Goal: Transaction & Acquisition: Purchase product/service

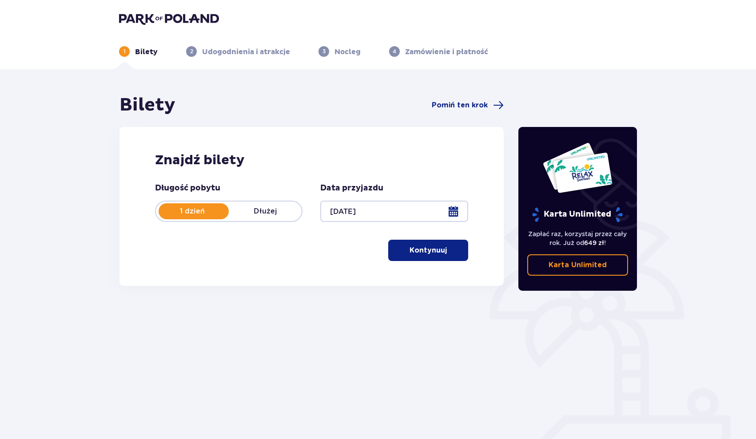
click at [423, 253] on p "Kontynuuj" at bounding box center [428, 251] width 37 height 10
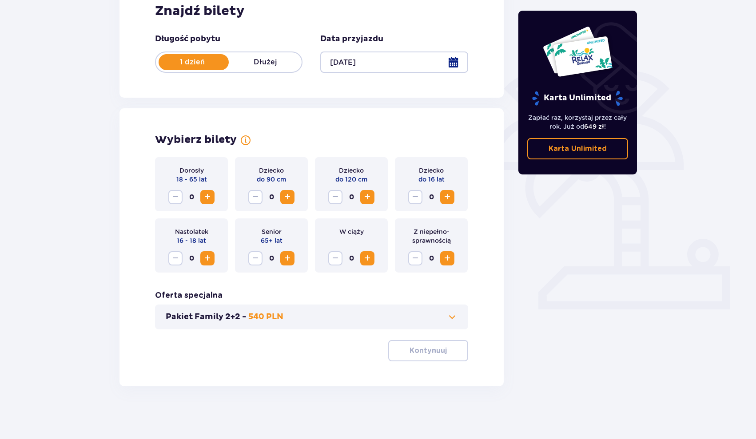
scroll to position [150, 0]
click at [205, 192] on span "Zwiększ" at bounding box center [207, 197] width 11 height 11
click at [317, 300] on div "Oferta specjalna Pakiet Family 2+2 - 540 PLN" at bounding box center [311, 309] width 313 height 39
click at [436, 347] on p "Kontynuuj" at bounding box center [428, 351] width 37 height 10
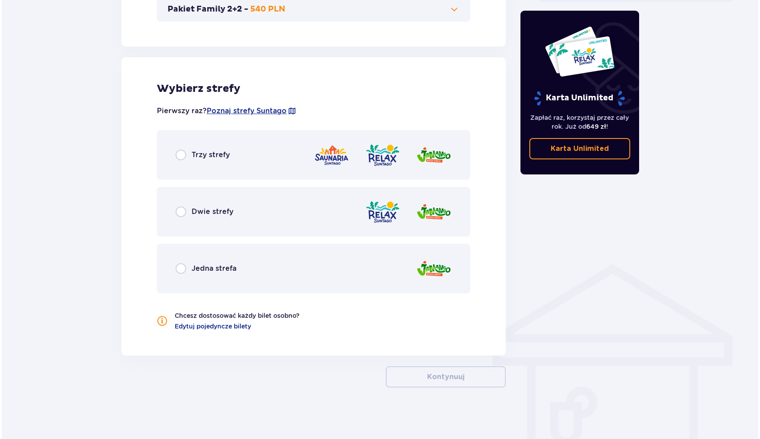
scroll to position [459, 0]
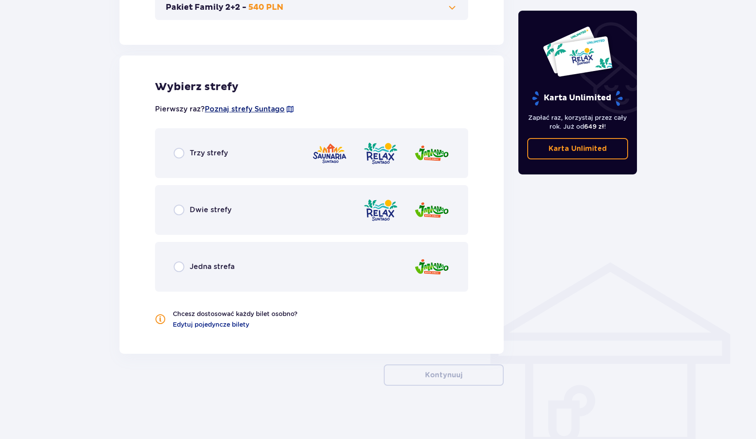
click at [274, 109] on span "Poznaj strefy Suntago" at bounding box center [245, 109] width 80 height 10
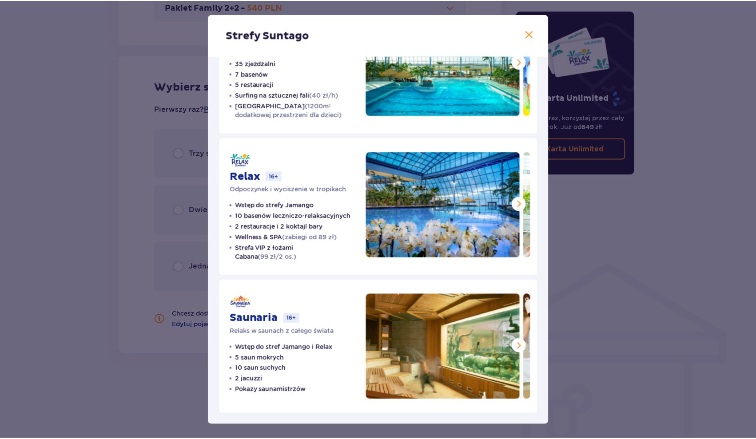
scroll to position [71, 0]
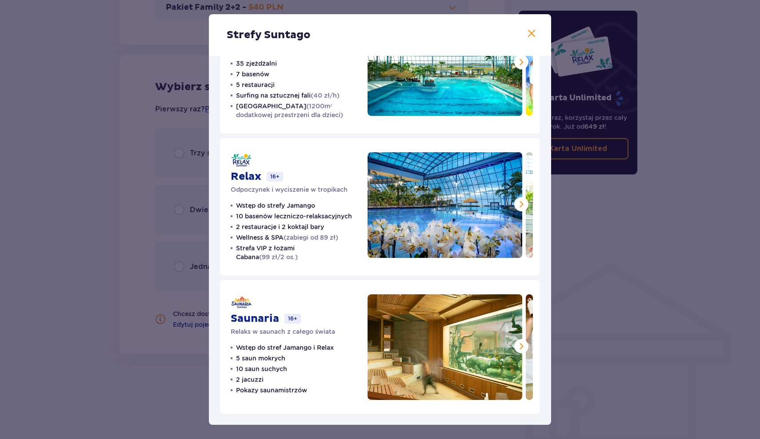
click at [523, 204] on span at bounding box center [521, 204] width 11 height 11
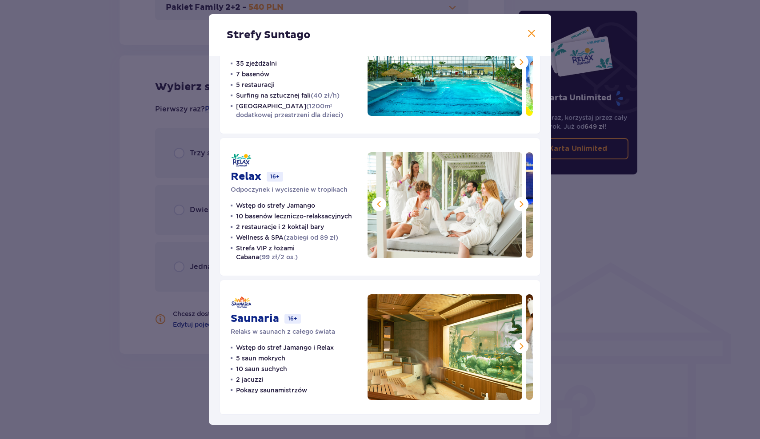
click at [523, 204] on span at bounding box center [521, 204] width 11 height 11
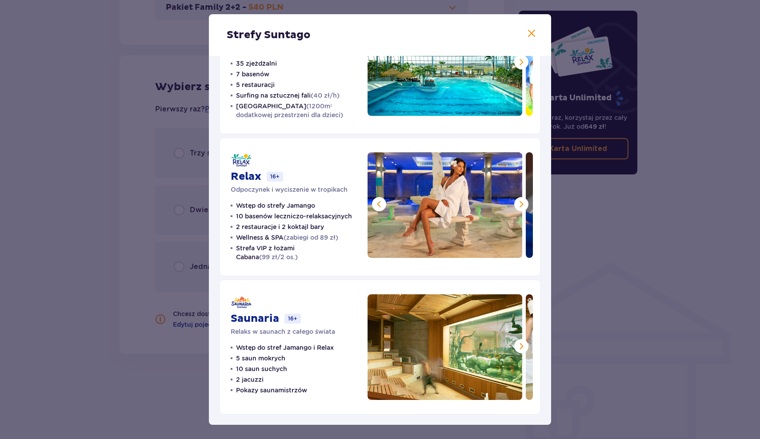
click at [523, 204] on span at bounding box center [521, 204] width 11 height 11
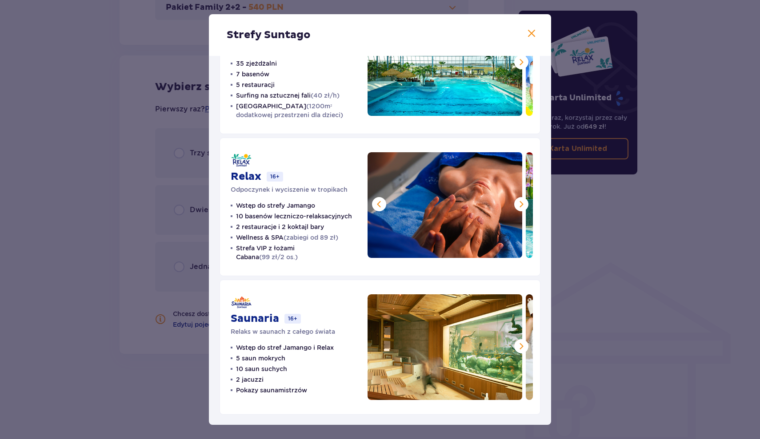
click at [523, 204] on span at bounding box center [521, 204] width 11 height 11
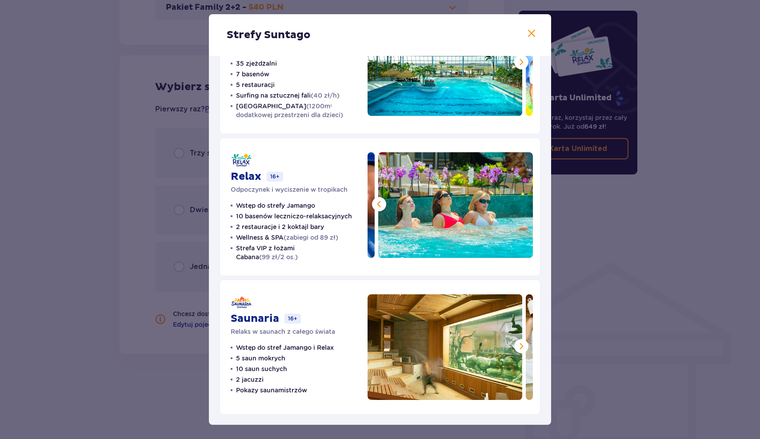
click at [523, 204] on img at bounding box center [455, 205] width 155 height 106
click at [519, 345] on span at bounding box center [521, 346] width 11 height 11
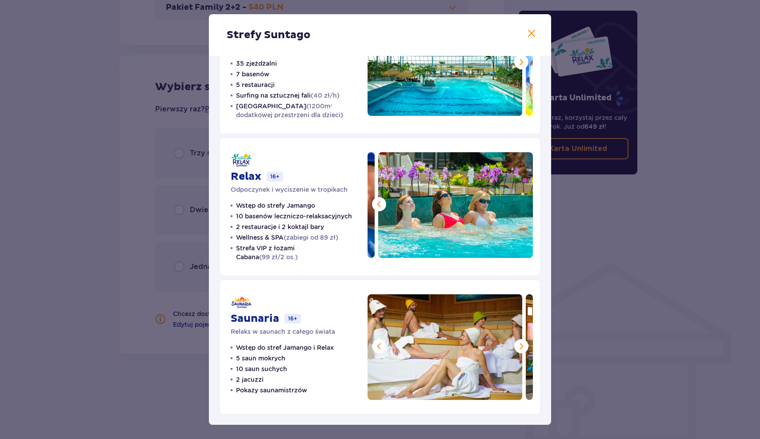
click at [519, 345] on span at bounding box center [521, 346] width 11 height 11
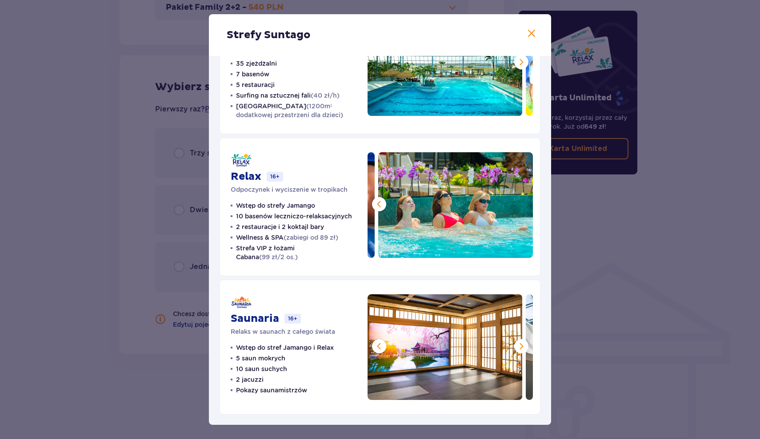
click at [519, 345] on span at bounding box center [521, 346] width 11 height 11
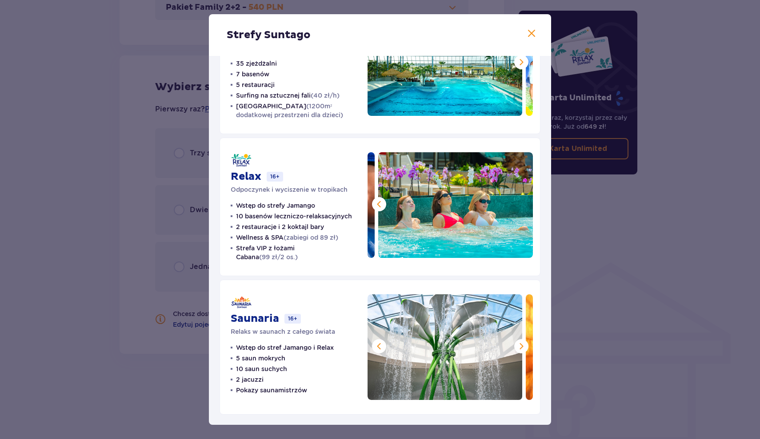
click at [519, 345] on span at bounding box center [521, 346] width 11 height 11
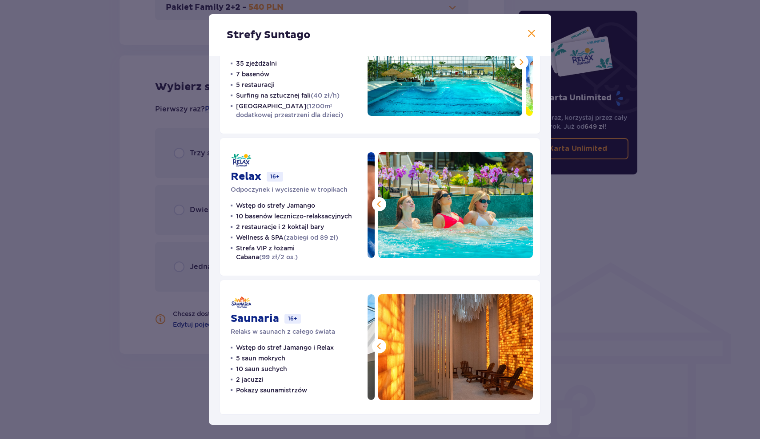
click at [619, 252] on div "Strefy Suntago Jamango Wodna rozrywka dla całej rodziny 35 zjeżdżalni 7 basenów…" at bounding box center [380, 219] width 760 height 439
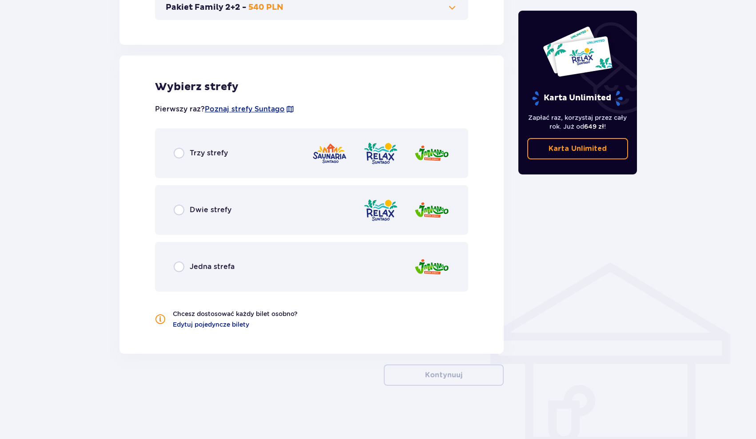
click at [180, 212] on input "radio" at bounding box center [179, 210] width 11 height 11
radio input "true"
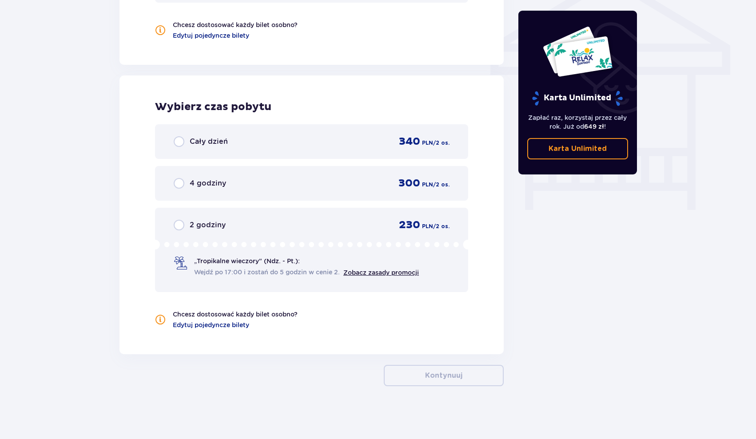
scroll to position [749, 0]
click at [179, 145] on input "radio" at bounding box center [179, 141] width 11 height 11
radio input "true"
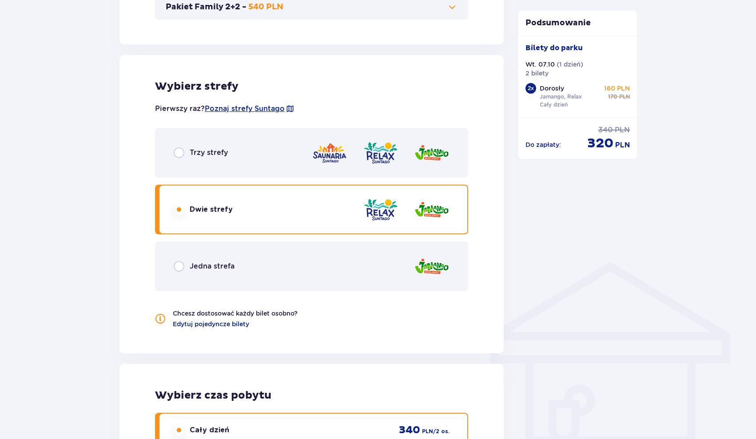
scroll to position [459, 0]
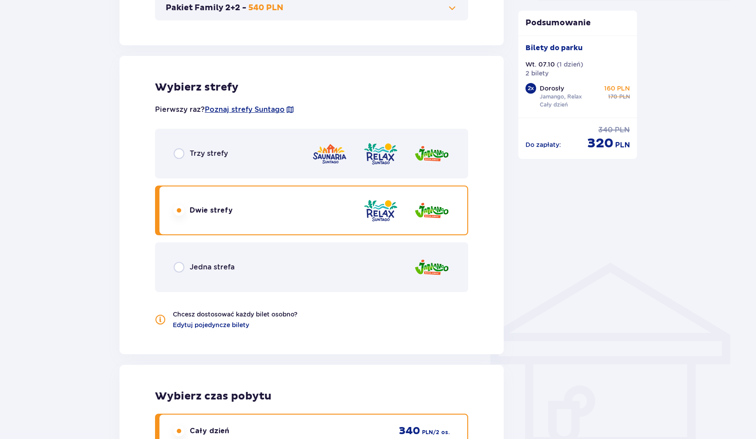
click at [181, 155] on input "radio" at bounding box center [179, 153] width 11 height 11
radio input "true"
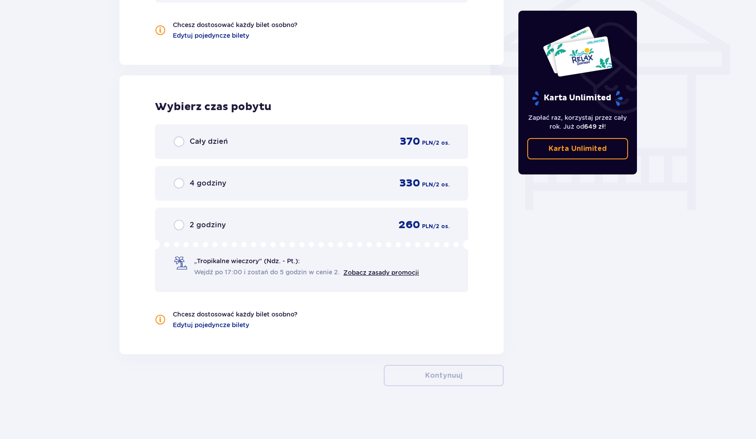
scroll to position [749, 0]
click at [203, 146] on span "Cały dzień" at bounding box center [209, 141] width 38 height 10
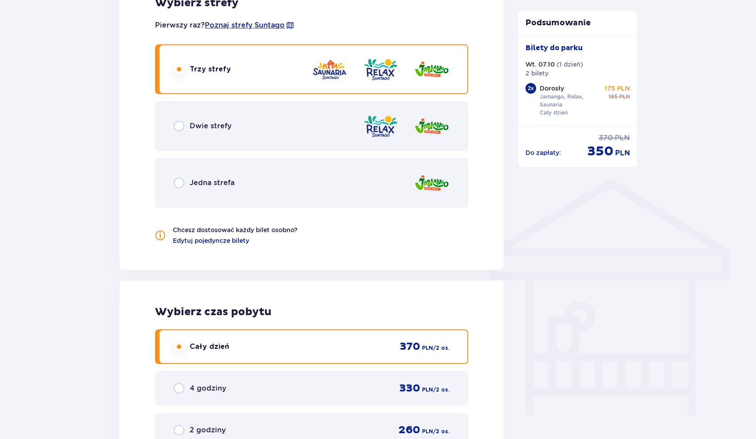
scroll to position [542, 0]
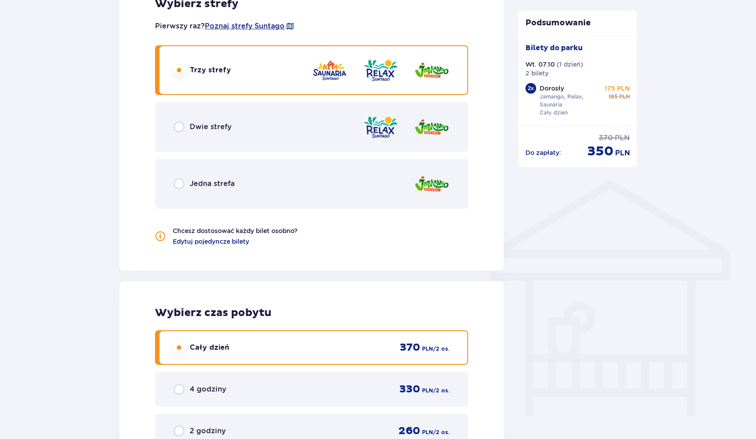
click at [182, 128] on input "radio" at bounding box center [179, 127] width 11 height 11
radio input "true"
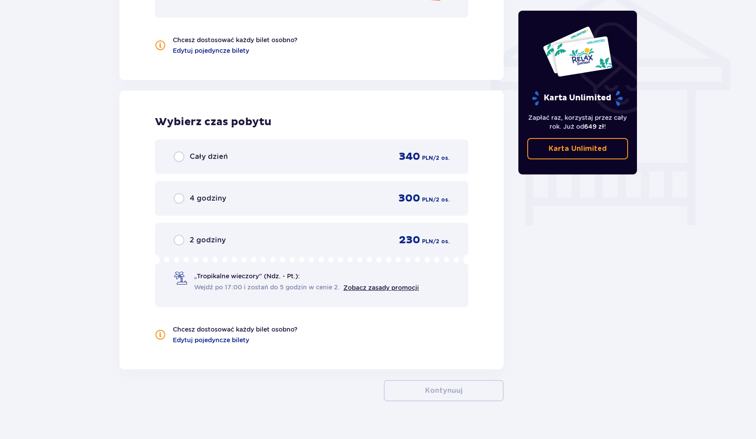
scroll to position [730, 0]
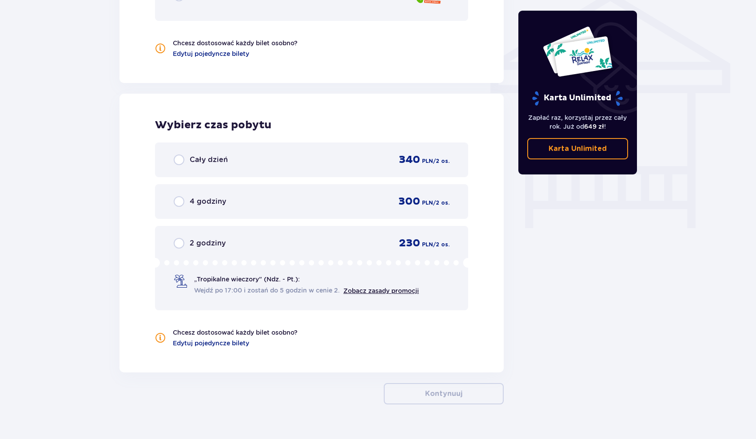
click at [180, 161] on input "radio" at bounding box center [179, 160] width 11 height 11
radio input "true"
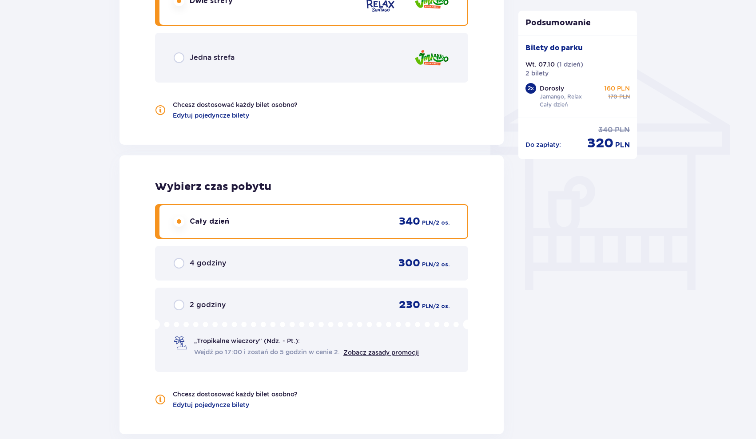
scroll to position [491, 0]
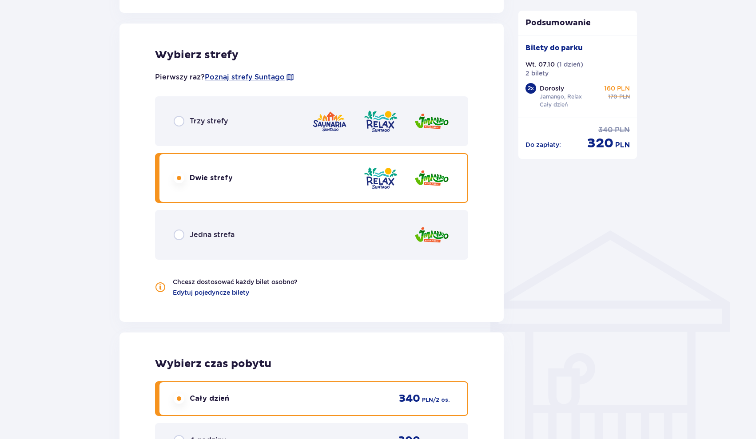
click at [184, 116] on input "radio" at bounding box center [179, 121] width 11 height 11
radio input "true"
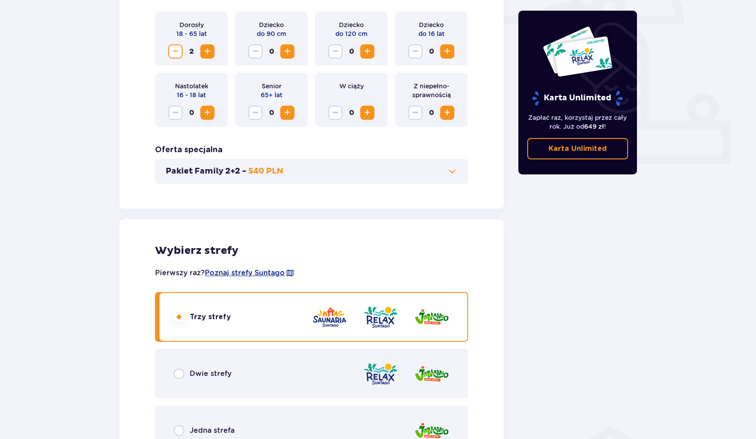
scroll to position [296, 0]
click at [174, 48] on span "Zmniejsz" at bounding box center [175, 50] width 11 height 11
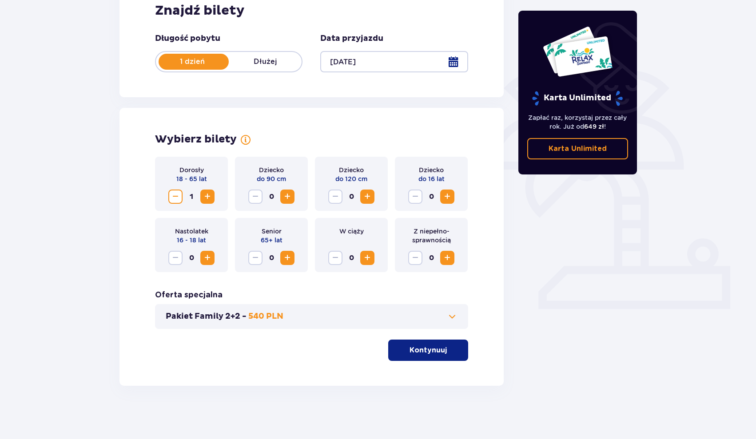
scroll to position [150, 0]
click at [205, 198] on span "Zwiększ" at bounding box center [207, 197] width 11 height 11
click at [429, 354] on p "Kontynuuj" at bounding box center [428, 351] width 37 height 10
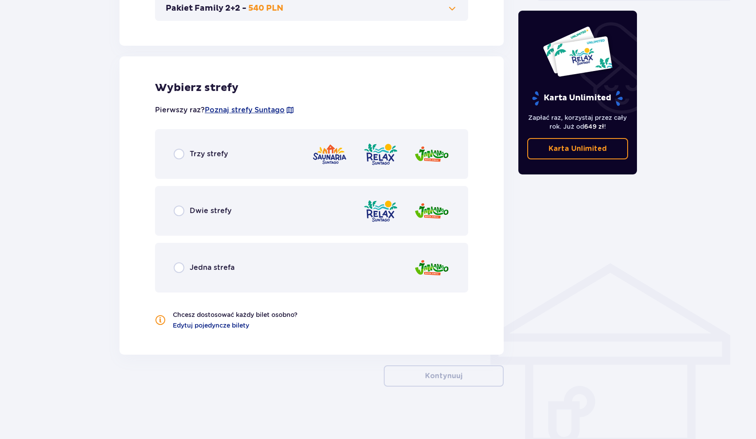
scroll to position [459, 0]
click at [180, 152] on input "radio" at bounding box center [179, 153] width 11 height 11
radio input "true"
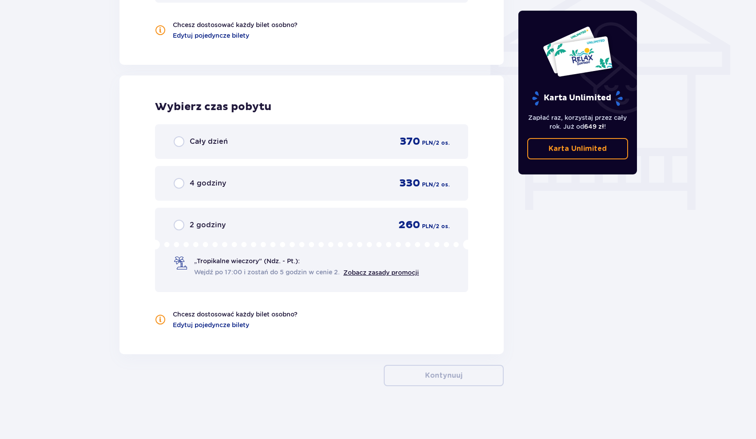
scroll to position [749, 0]
click at [182, 141] on input "radio" at bounding box center [179, 141] width 11 height 11
radio input "true"
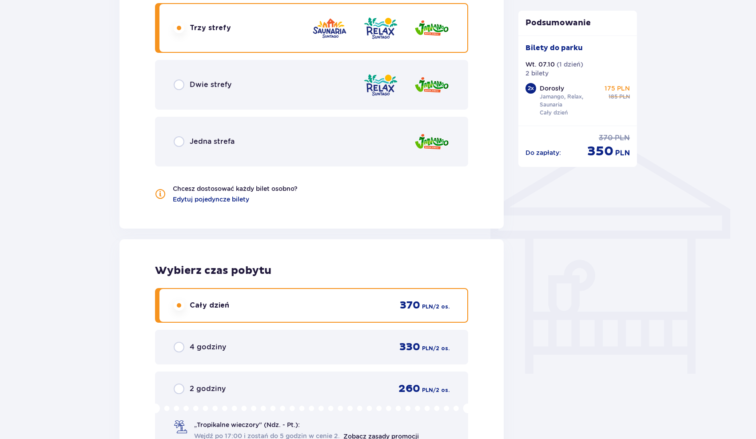
scroll to position [587, 0]
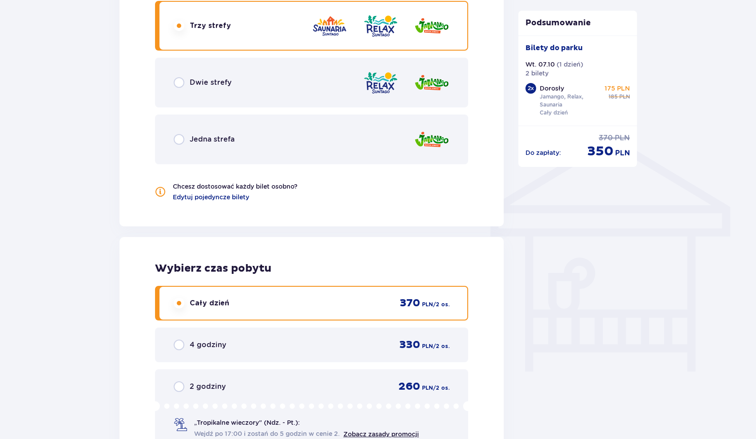
click at [183, 82] on input "radio" at bounding box center [179, 82] width 11 height 11
radio input "true"
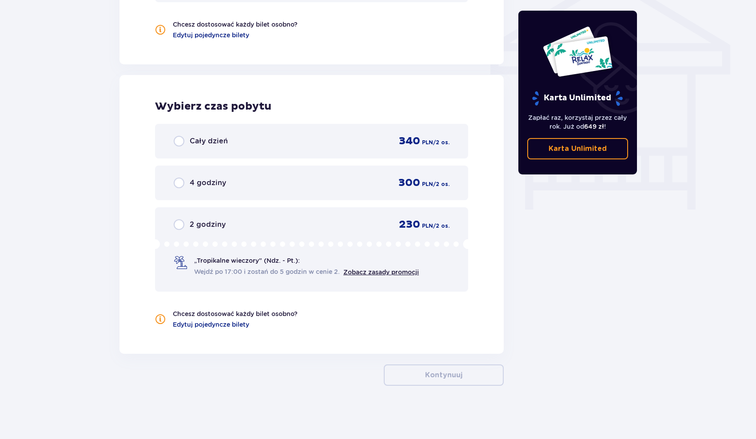
scroll to position [749, 0]
click at [179, 140] on input "radio" at bounding box center [179, 141] width 11 height 11
radio input "true"
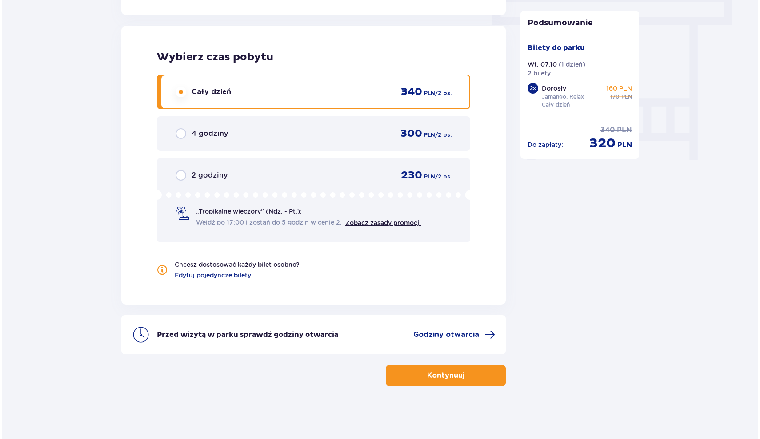
scroll to position [799, 0]
click at [474, 338] on span "Godziny otwarcia" at bounding box center [445, 335] width 66 height 10
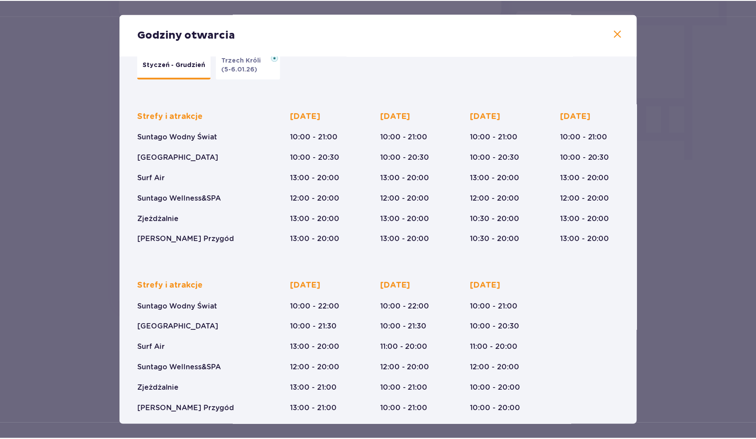
scroll to position [24, 0]
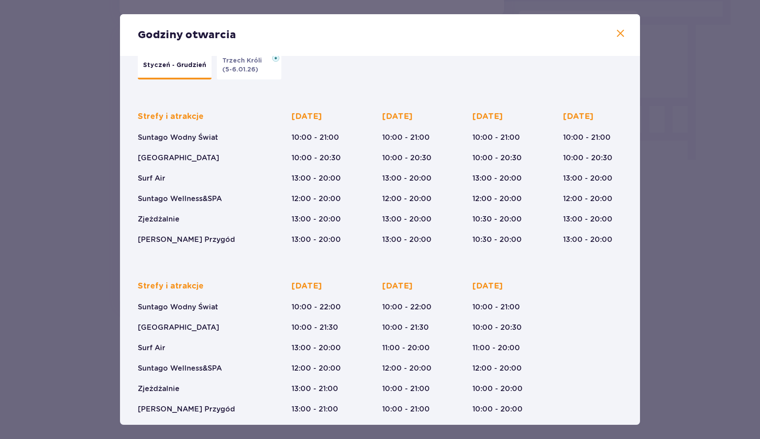
click at [619, 35] on span at bounding box center [620, 33] width 11 height 11
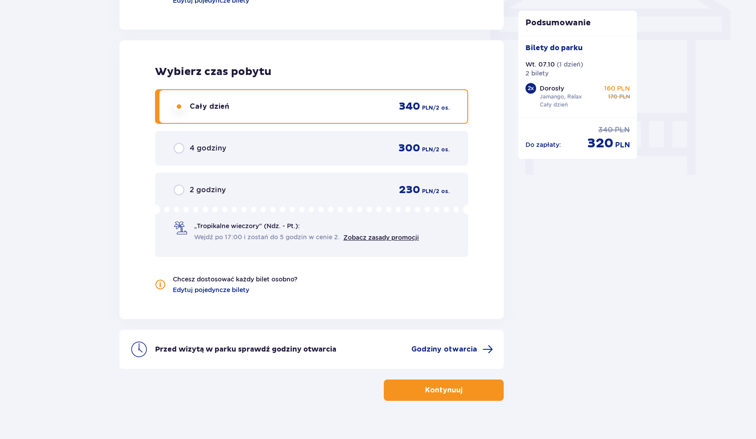
scroll to position [789, 0]
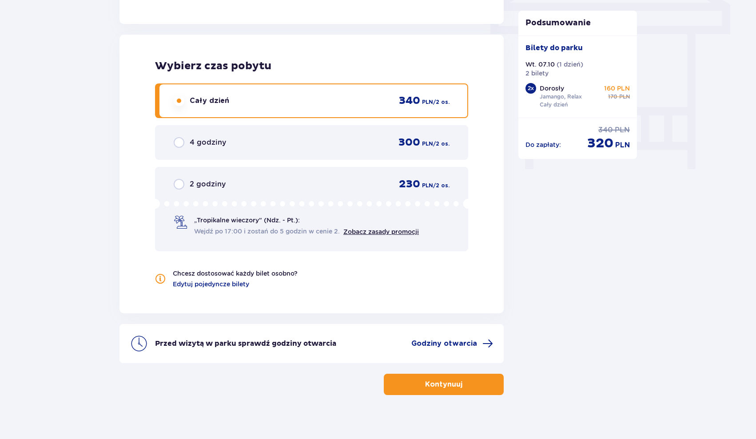
click at [453, 383] on p "Kontynuuj" at bounding box center [443, 385] width 37 height 10
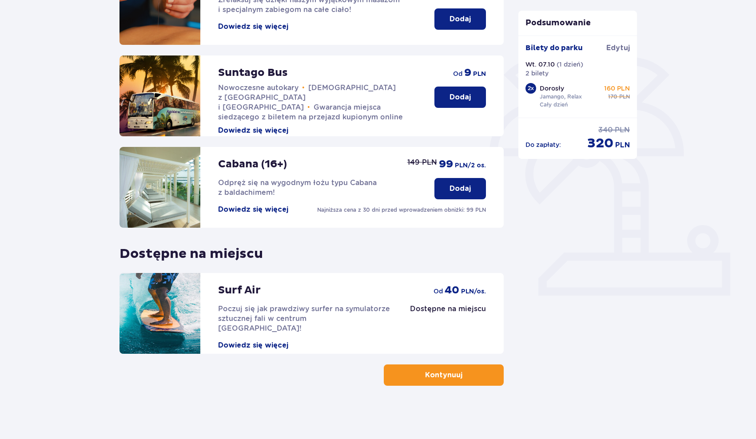
scroll to position [163, 0]
click at [455, 377] on button "Kontynuuj" at bounding box center [444, 375] width 120 height 21
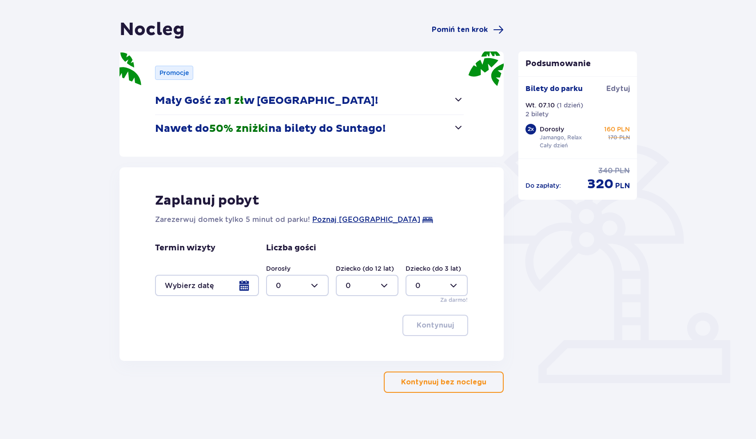
scroll to position [76, 0]
click at [459, 129] on span "button" at bounding box center [458, 127] width 11 height 11
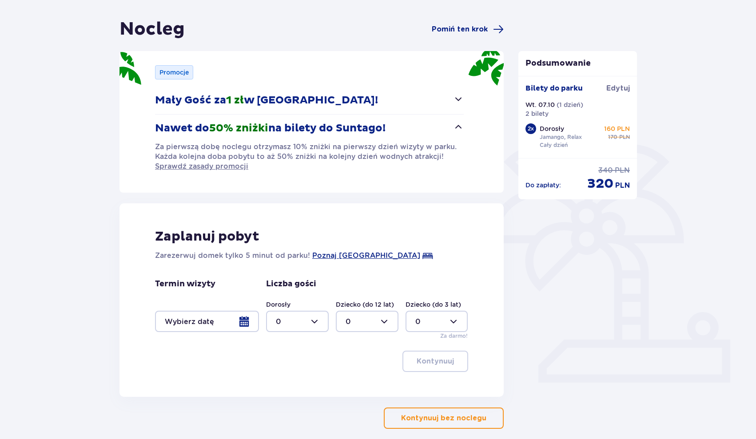
click at [459, 129] on span "button" at bounding box center [458, 127] width 11 height 11
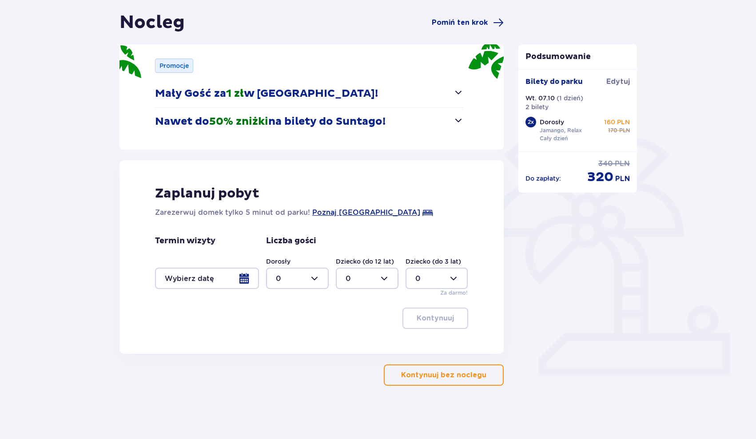
scroll to position [83, 0]
click at [444, 375] on p "Kontynuuj bez noclegu" at bounding box center [443, 376] width 85 height 10
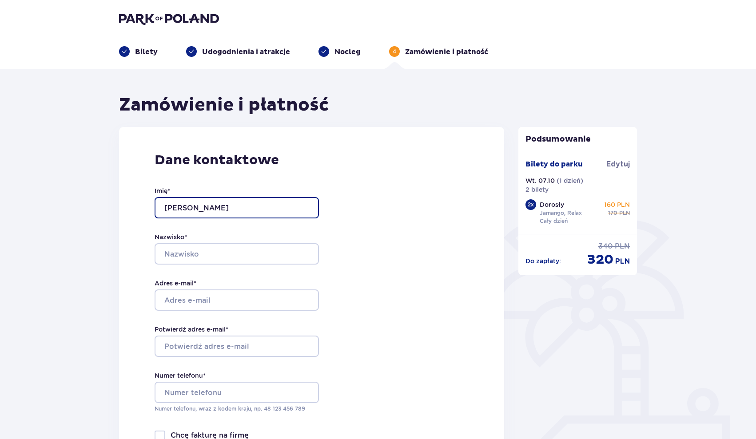
type input "Piotr"
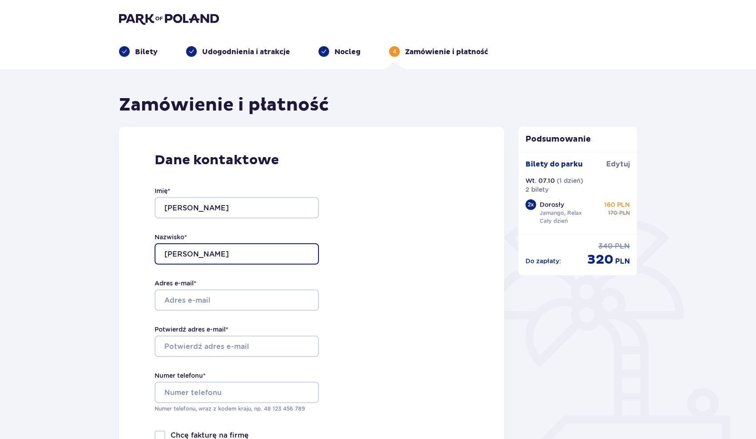
type input "Dołęgowski"
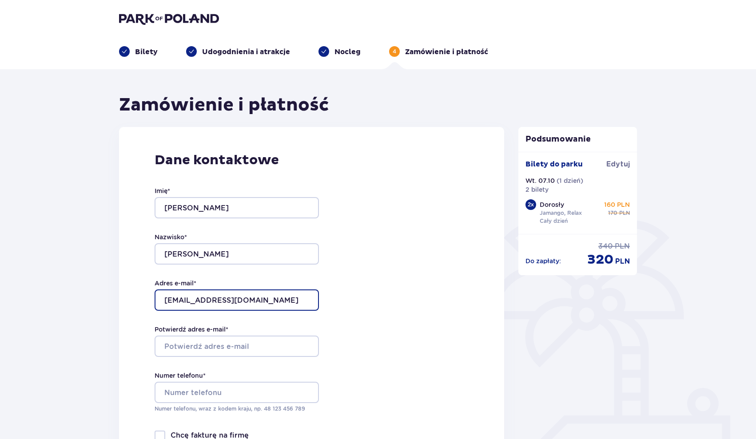
type input "[EMAIL_ADDRESS][DOMAIN_NAME]"
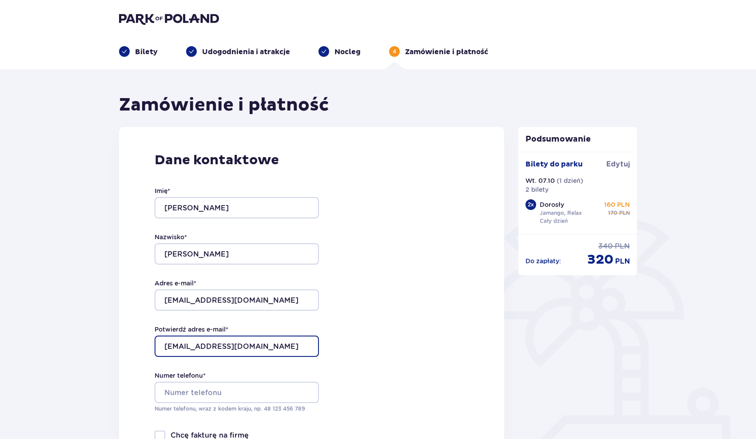
type input "[EMAIL_ADDRESS][DOMAIN_NAME]"
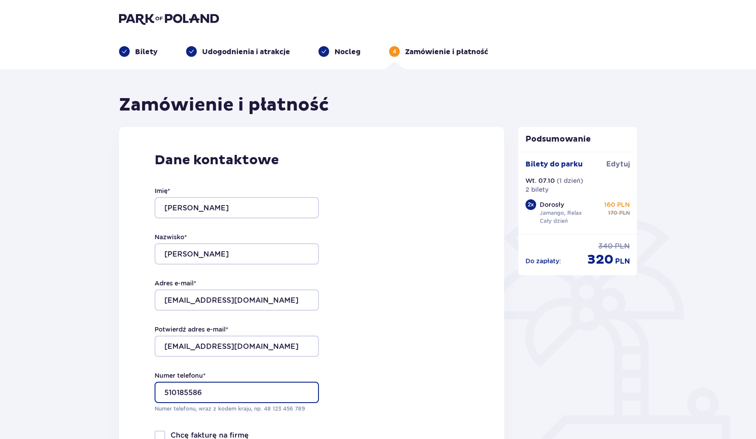
type input "510185586"
click at [368, 308] on div "Dane kontaktowe Imię * Piotr Nazwisko * Dołęgowski Adres e-mail * piotrdolegows…" at bounding box center [311, 313] width 385 height 373
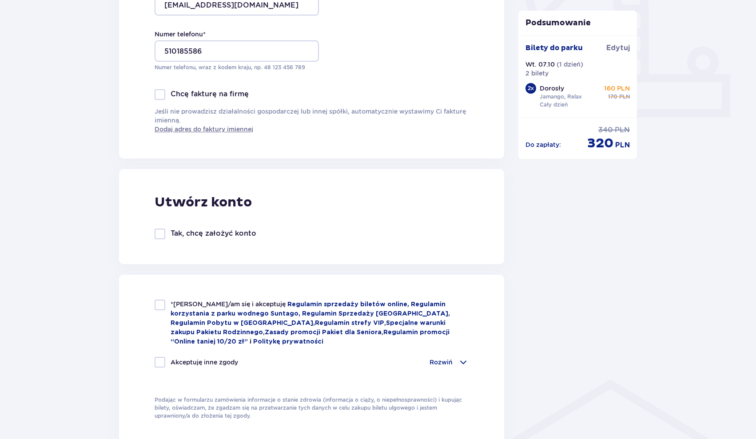
scroll to position [343, 0]
click at [157, 303] on div at bounding box center [160, 304] width 11 height 11
checkbox input "true"
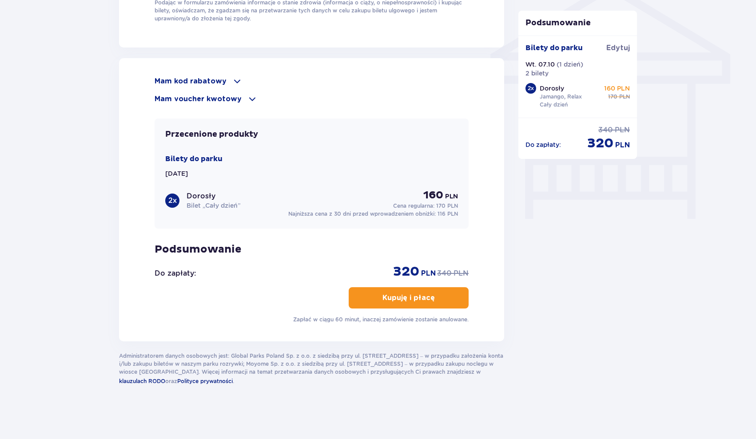
scroll to position [739, 0]
click at [415, 304] on button "Kupuję i płacę" at bounding box center [409, 298] width 120 height 21
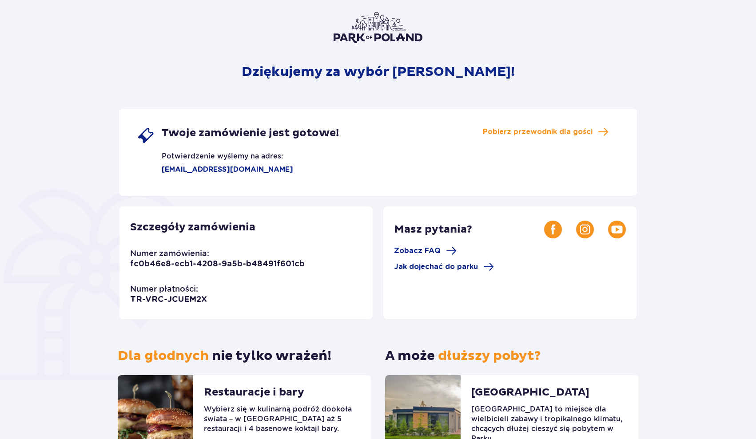
scroll to position [52, 0]
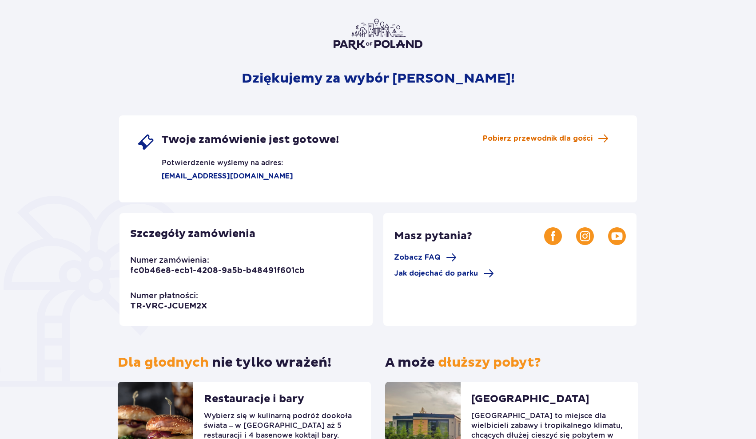
click at [554, 137] on span "Pobierz przewodnik dla gości" at bounding box center [538, 139] width 110 height 10
